Goal: Information Seeking & Learning: Check status

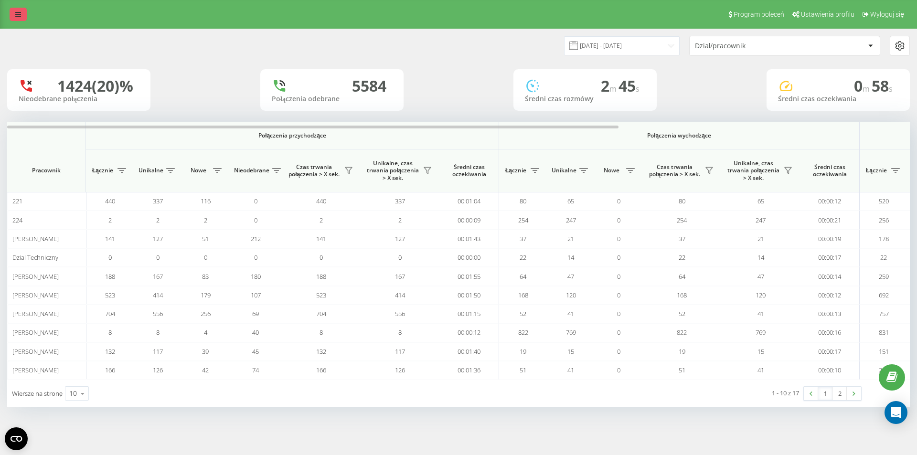
click at [15, 14] on icon at bounding box center [18, 14] width 6 height 7
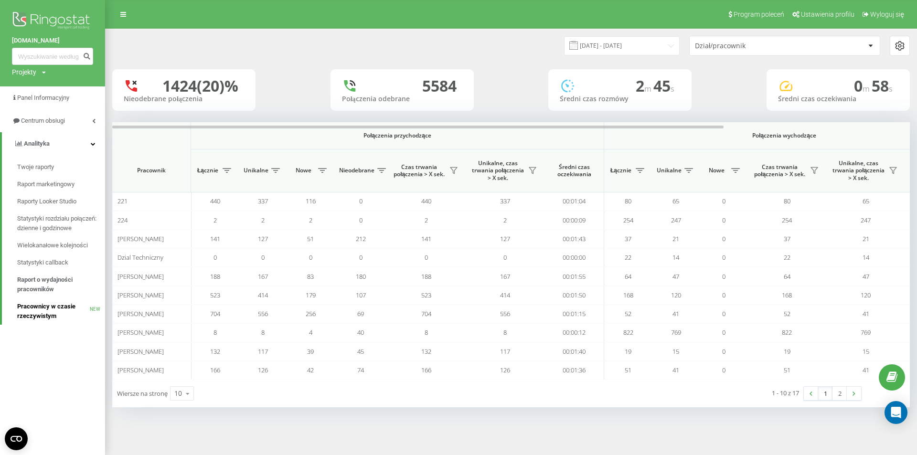
click at [46, 318] on span "Pracownicy w czasie rzeczywistym" at bounding box center [53, 311] width 73 height 19
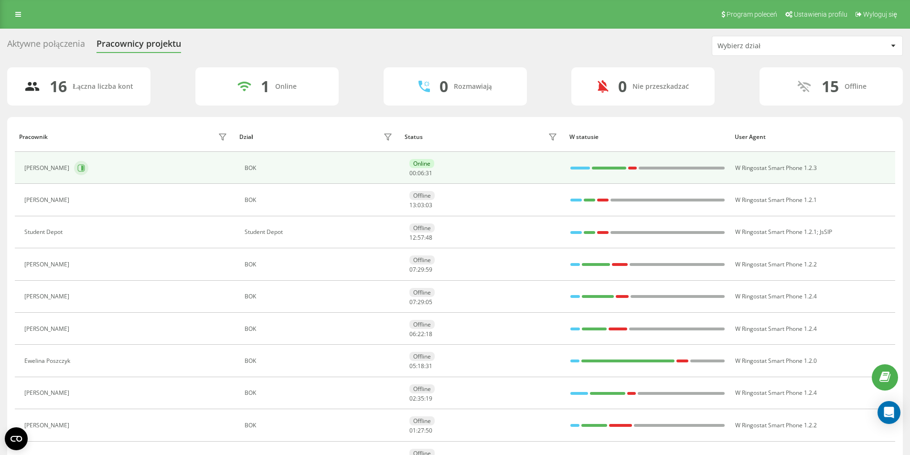
click at [78, 169] on icon at bounding box center [81, 167] width 7 height 7
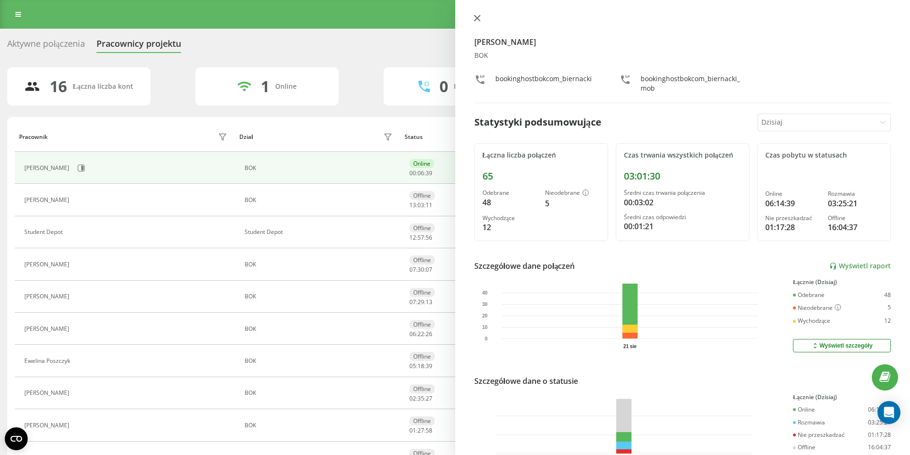
click at [474, 14] on button at bounding box center [477, 18] width 12 height 9
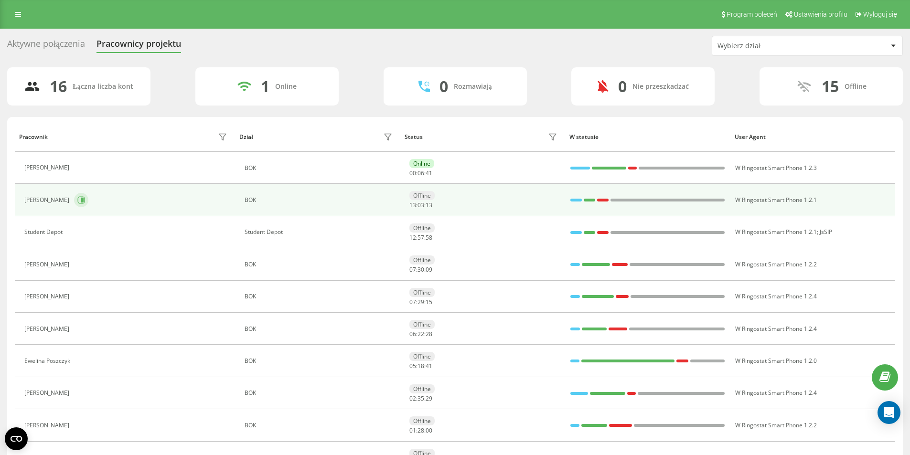
click at [74, 204] on button at bounding box center [81, 200] width 14 height 14
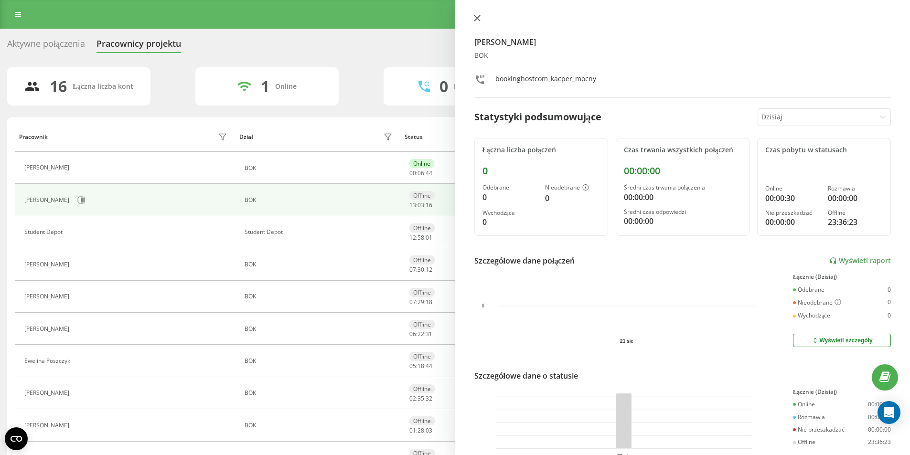
click at [478, 21] on icon at bounding box center [477, 18] width 7 height 7
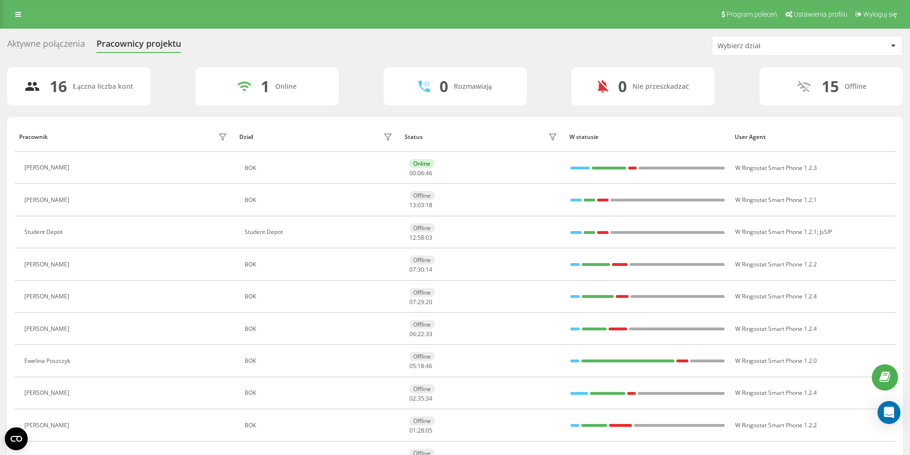
click at [84, 264] on icon at bounding box center [80, 265] width 8 height 8
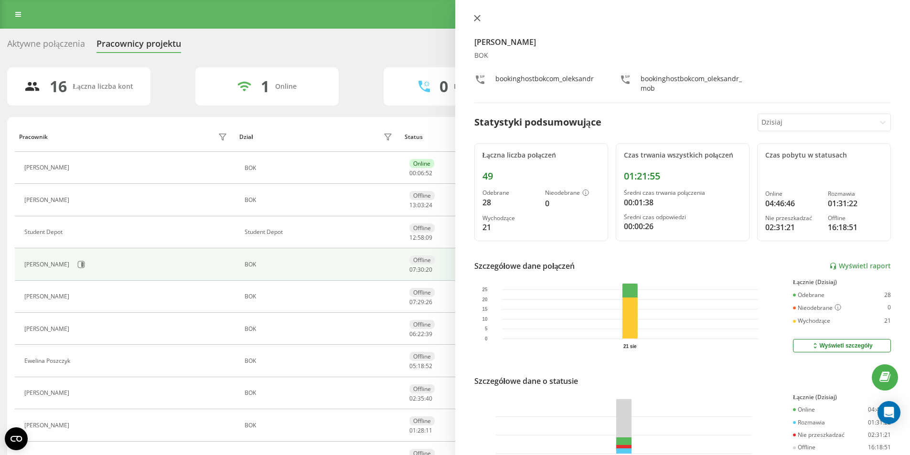
click at [478, 17] on icon at bounding box center [477, 18] width 7 height 7
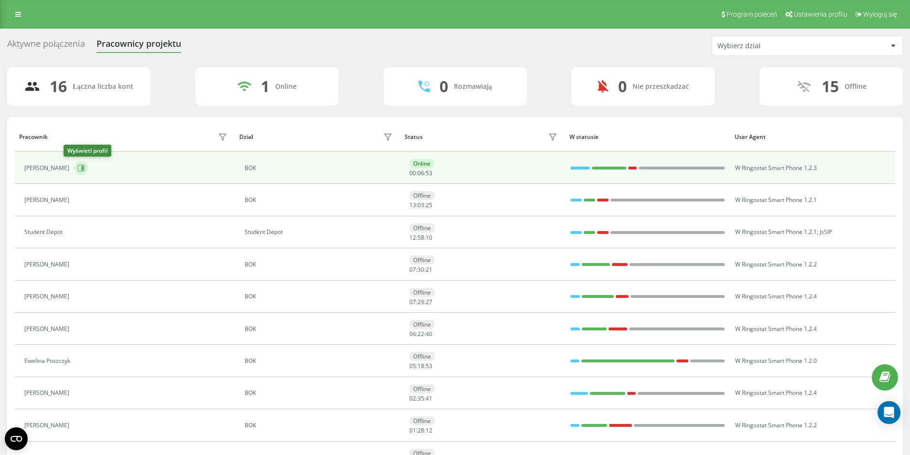
click at [81, 168] on icon at bounding box center [82, 168] width 2 height 5
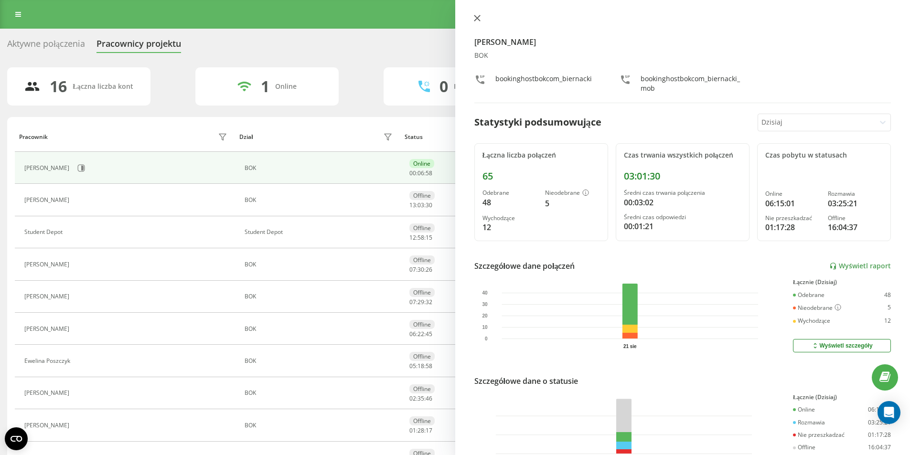
click at [474, 21] on icon at bounding box center [477, 18] width 6 height 6
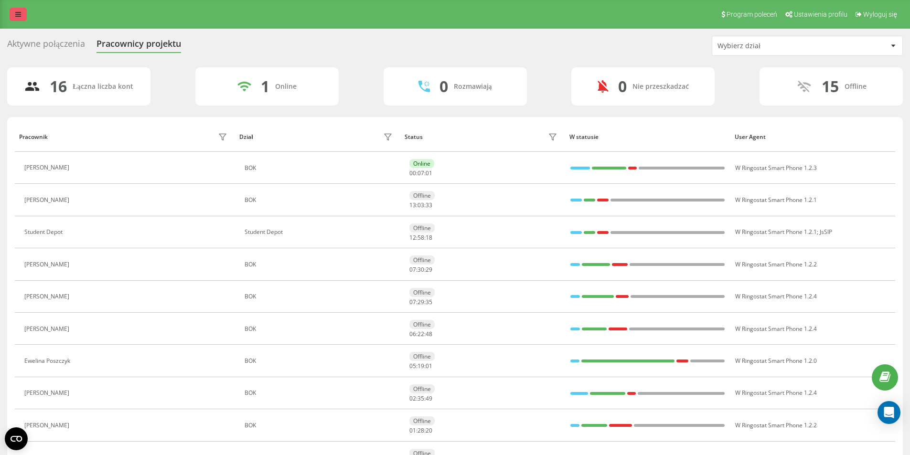
click at [17, 19] on link at bounding box center [18, 14] width 17 height 13
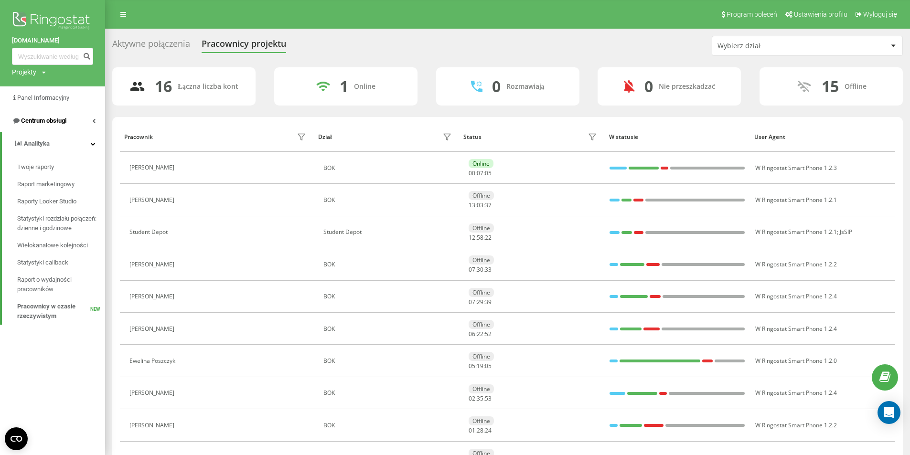
click at [80, 122] on link "Centrum obsługi" at bounding box center [52, 120] width 105 height 23
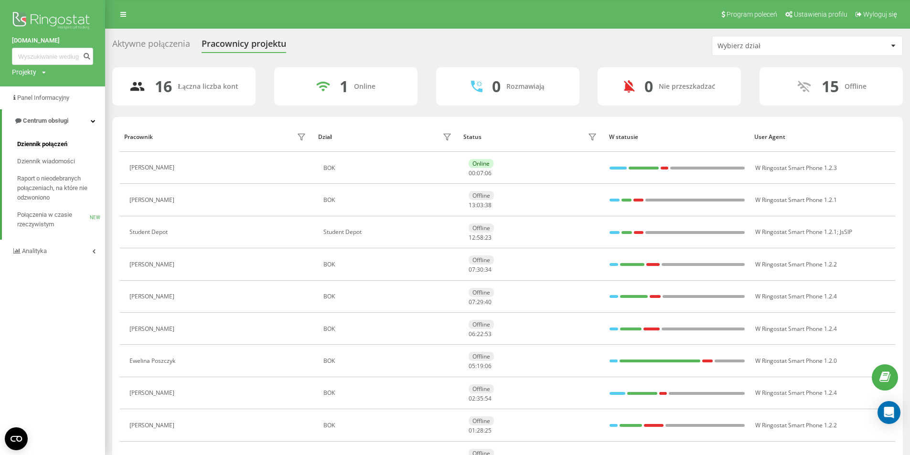
click at [57, 143] on span "Dziennik połączeń" at bounding box center [42, 144] width 50 height 10
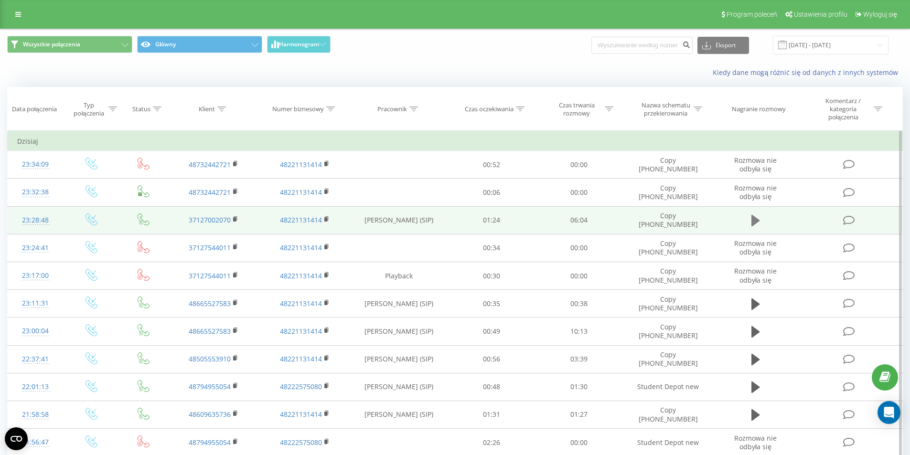
click at [757, 221] on icon at bounding box center [755, 220] width 9 height 11
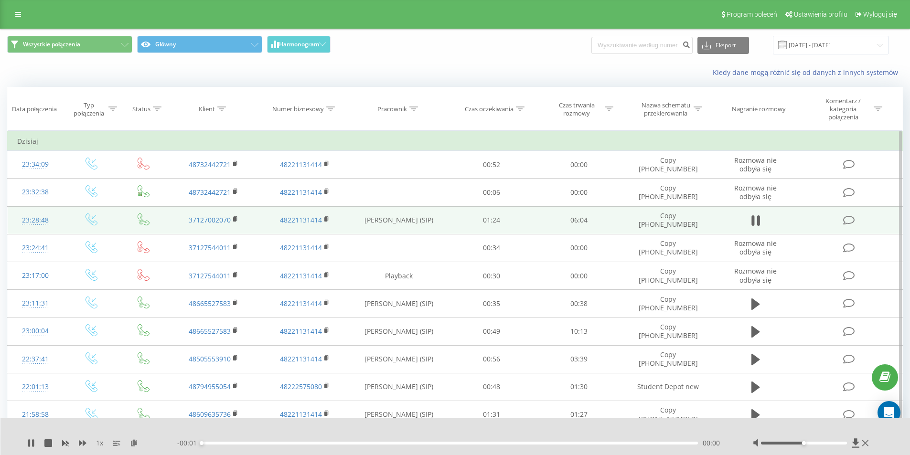
drag, startPoint x: 207, startPoint y: 440, endPoint x: 218, endPoint y: 441, distance: 11.0
click at [218, 441] on div "- 00:01 00:00 00:00" at bounding box center [453, 443] width 552 height 10
drag, startPoint x: 211, startPoint y: 442, endPoint x: 223, endPoint y: 443, distance: 12.5
click at [223, 443] on div "00:00" at bounding box center [450, 443] width 497 height 3
click at [895, 13] on icon "close" at bounding box center [895, 15] width 7 height 8
